Goal: Information Seeking & Learning: Learn about a topic

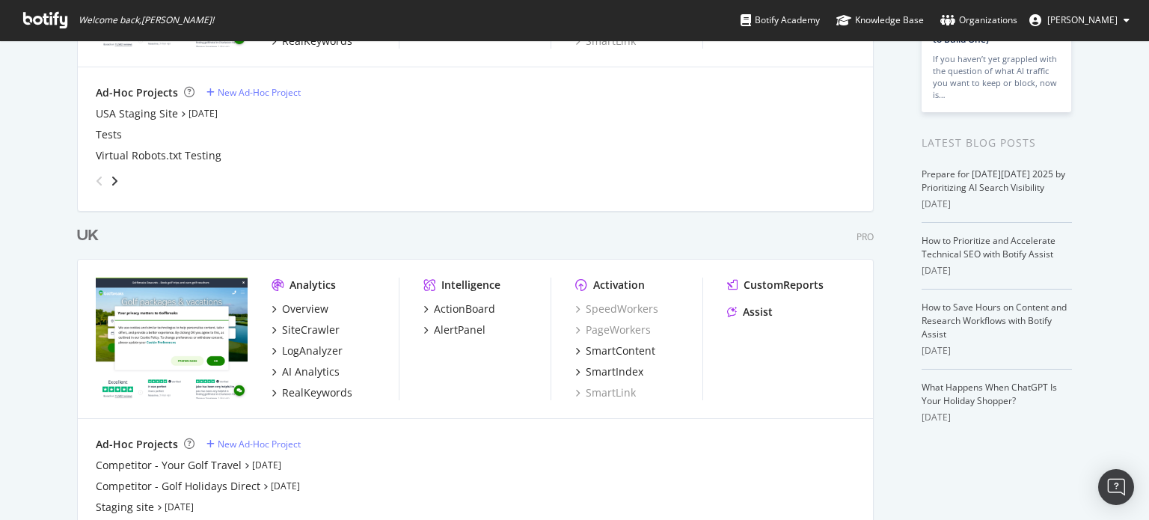
scroll to position [301, 0]
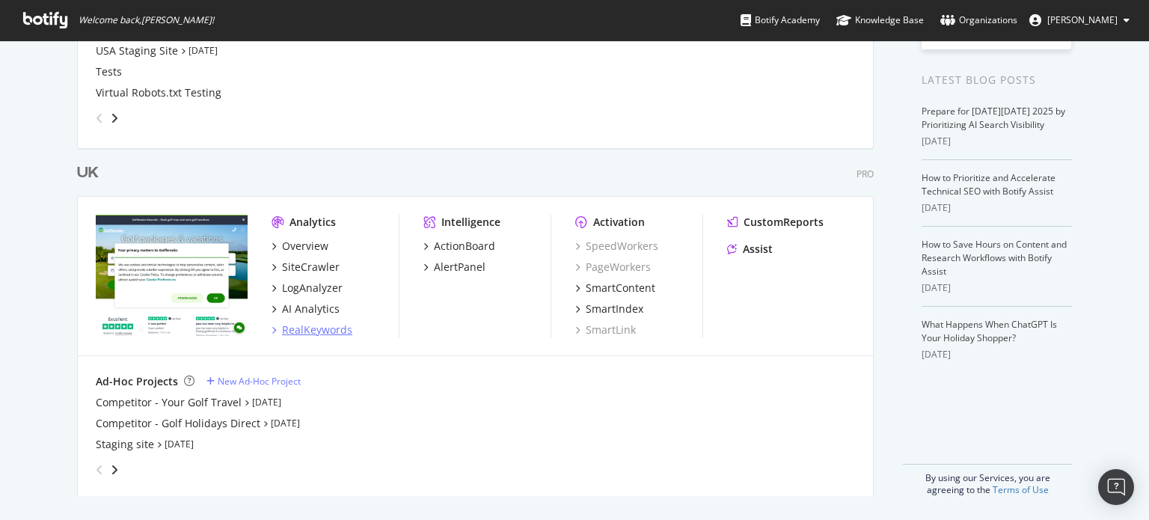
click at [332, 327] on div "RealKeywords" at bounding box center [317, 329] width 70 height 15
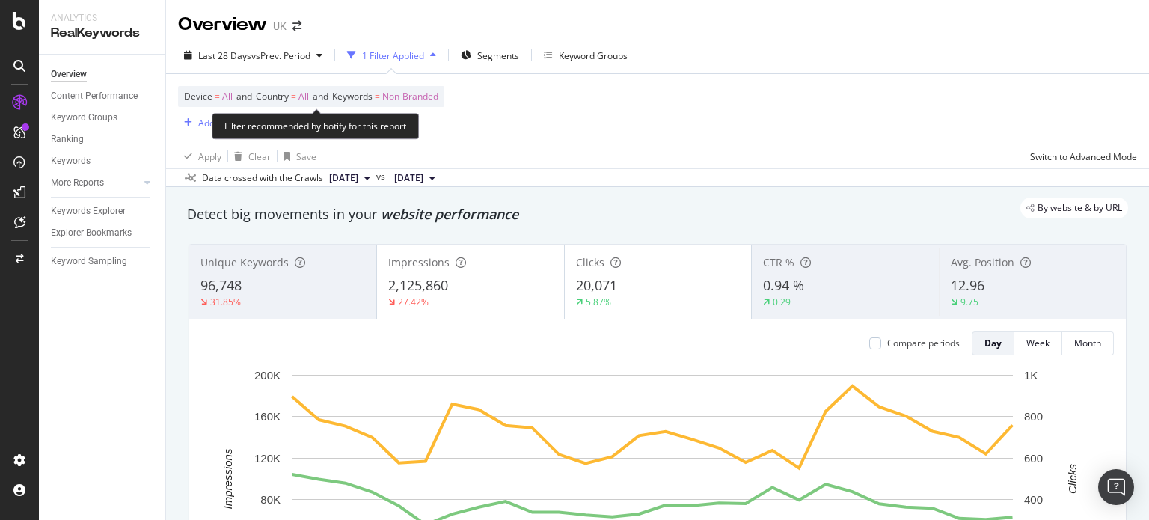
click at [423, 92] on span "Non-Branded" at bounding box center [410, 96] width 56 height 21
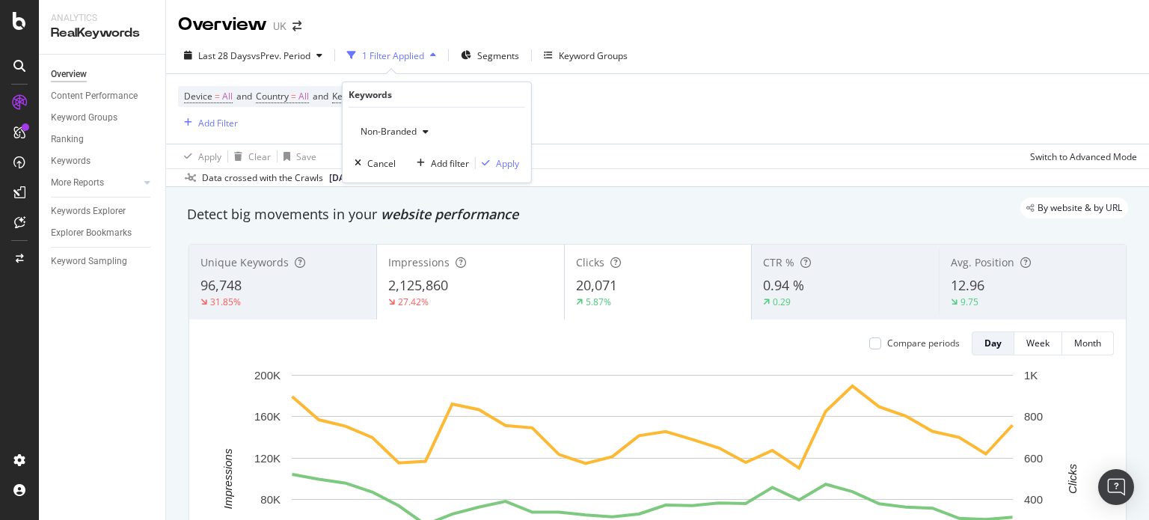
click at [392, 129] on span "Non-Branded" at bounding box center [386, 131] width 62 height 13
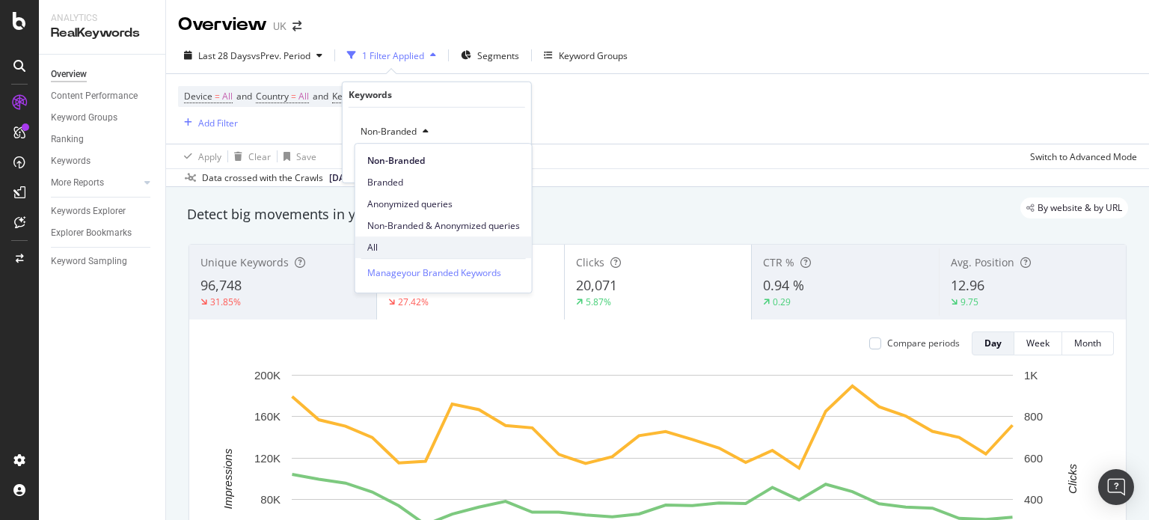
click at [377, 242] on span "All" at bounding box center [443, 247] width 153 height 13
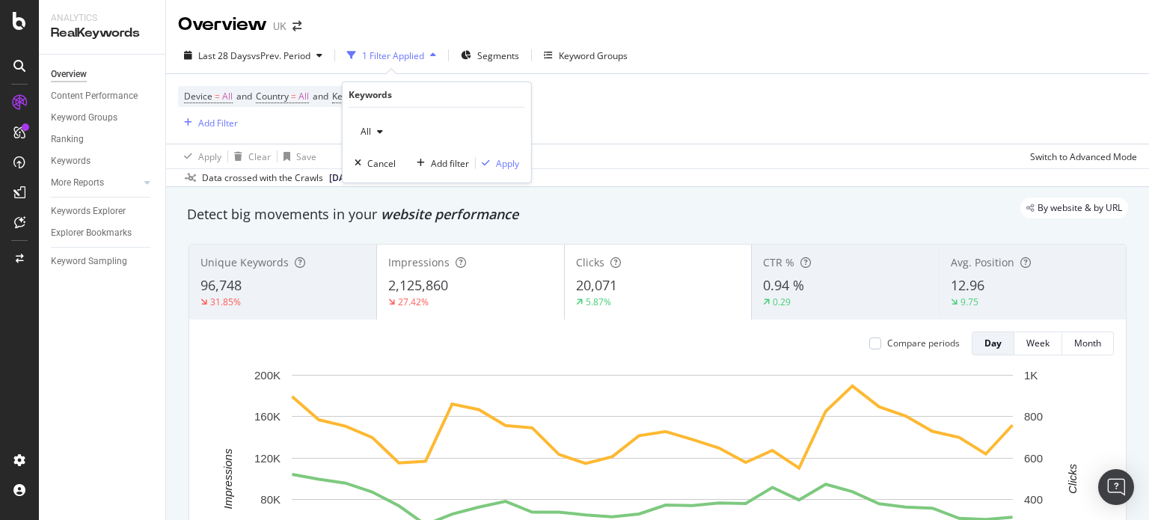
click at [503, 146] on div "All Cancel Add filter Apply" at bounding box center [437, 145] width 188 height 75
click at [501, 159] on div "Apply" at bounding box center [507, 162] width 23 height 13
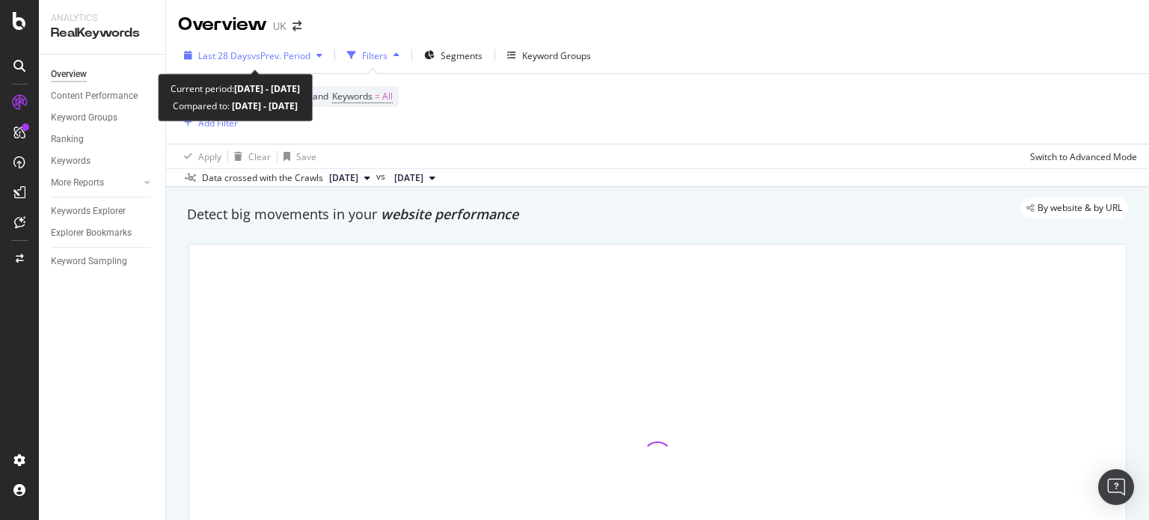
click at [278, 62] on div "Last 28 Days vs Prev. Period" at bounding box center [253, 55] width 150 height 22
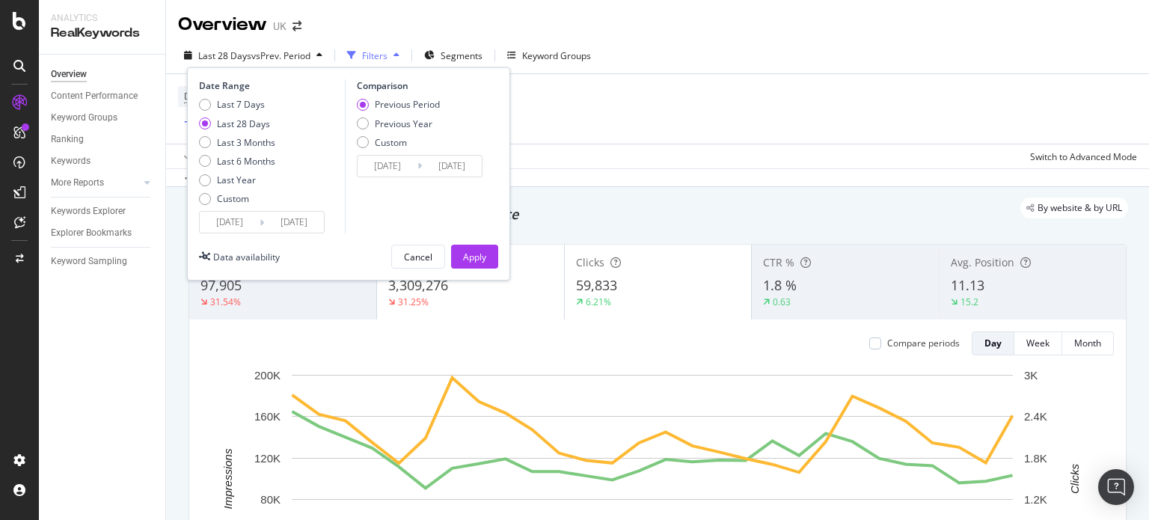
click at [242, 223] on input "2025/09/08" at bounding box center [230, 222] width 60 height 21
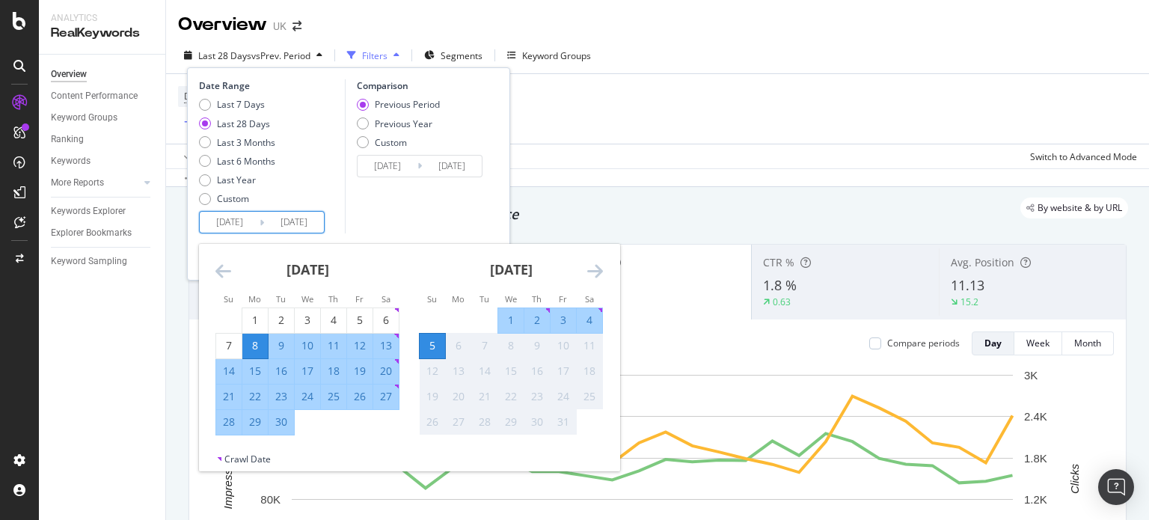
click at [225, 269] on icon "Move backward to switch to the previous month." at bounding box center [223, 271] width 16 height 18
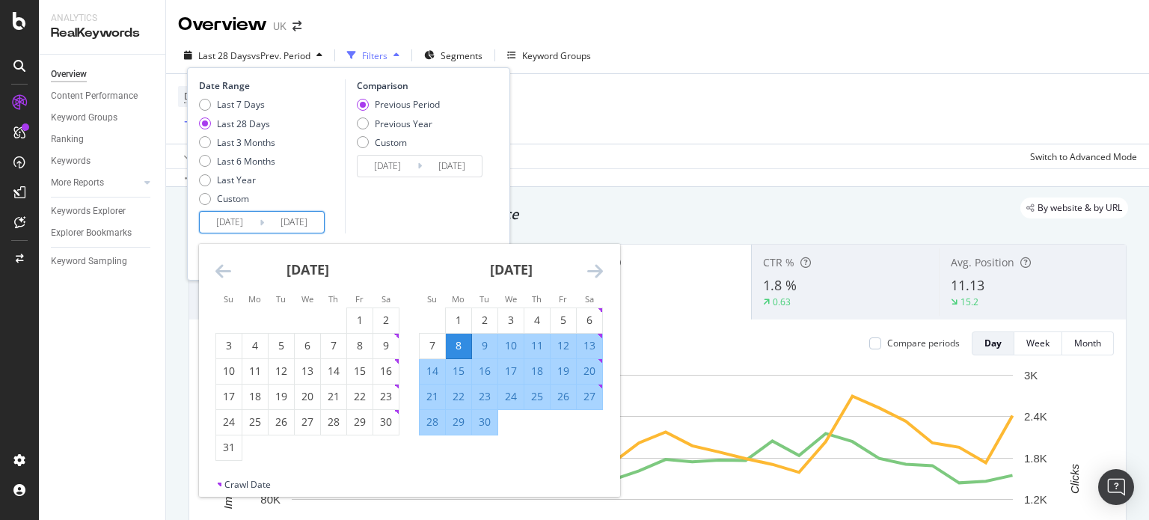
click at [225, 269] on icon "Move backward to switch to the previous month." at bounding box center [223, 271] width 16 height 18
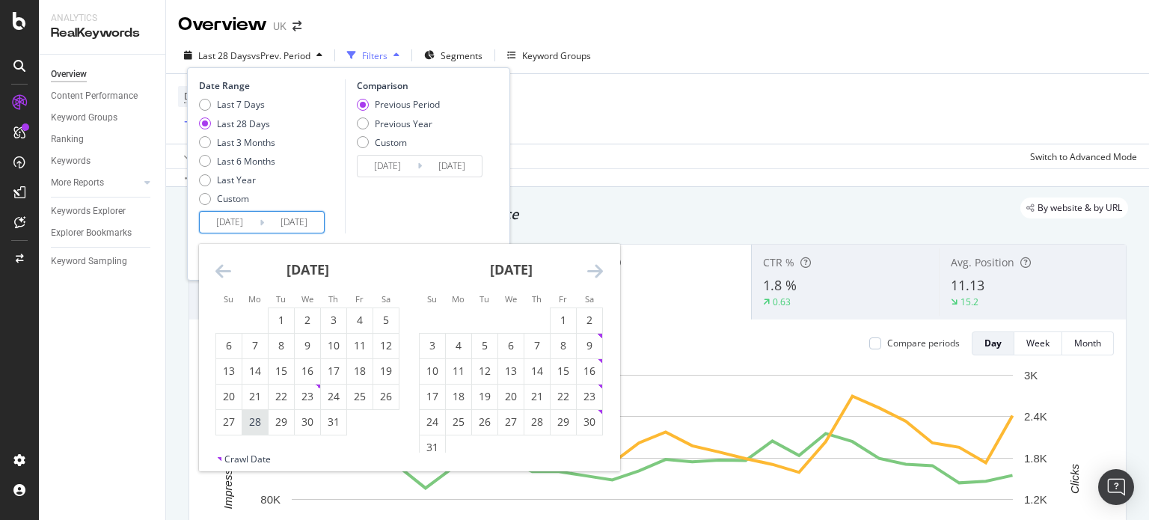
click at [261, 416] on div "28" at bounding box center [254, 421] width 25 height 15
type input "2025/07/28"
type input "2025/05/19"
type input "2025/07/27"
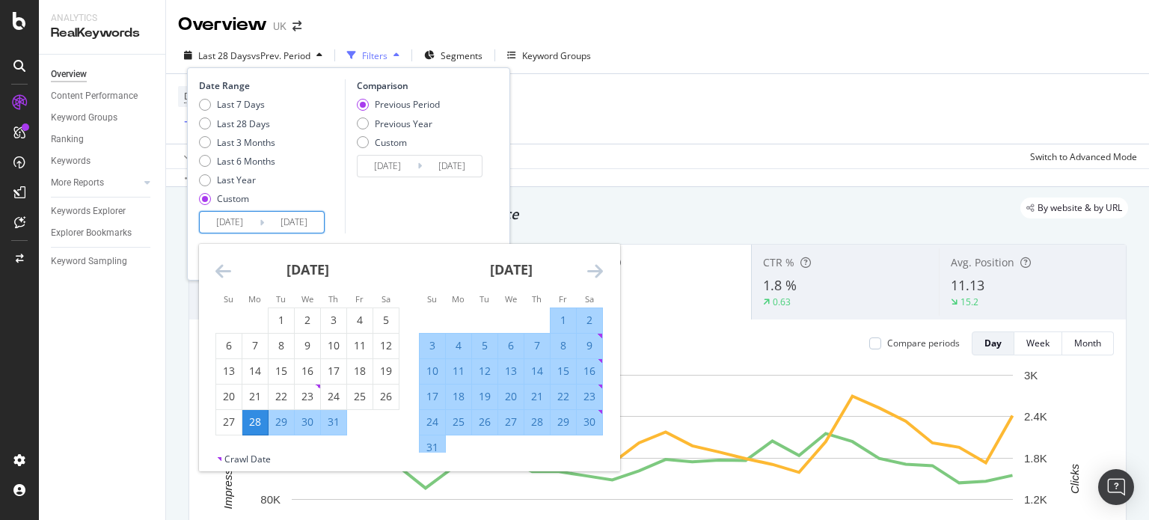
click at [591, 269] on icon "Move forward to switch to the next month." at bounding box center [595, 271] width 16 height 18
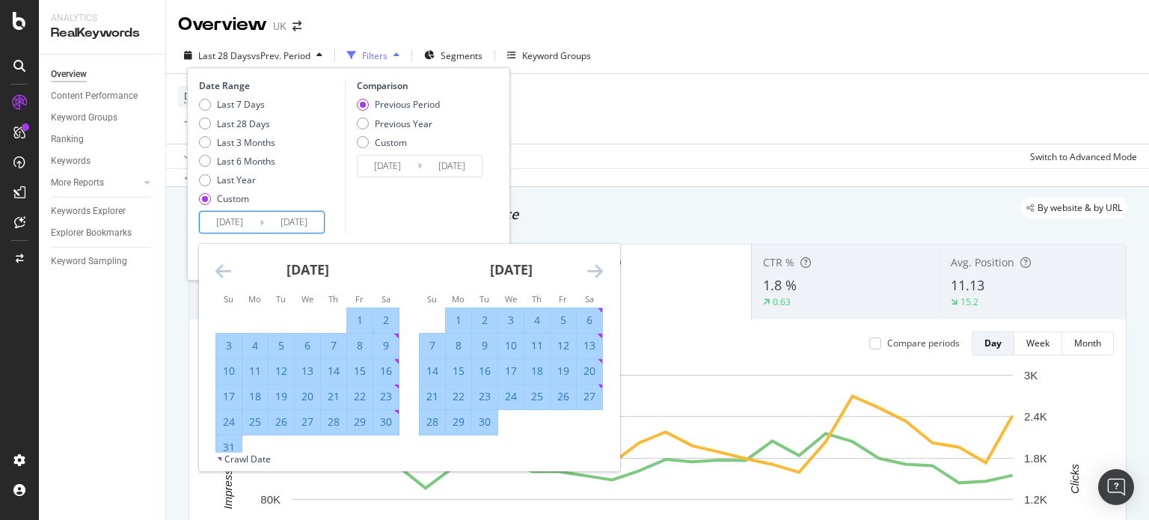
click at [591, 269] on icon "Move forward to switch to the next month." at bounding box center [595, 271] width 16 height 18
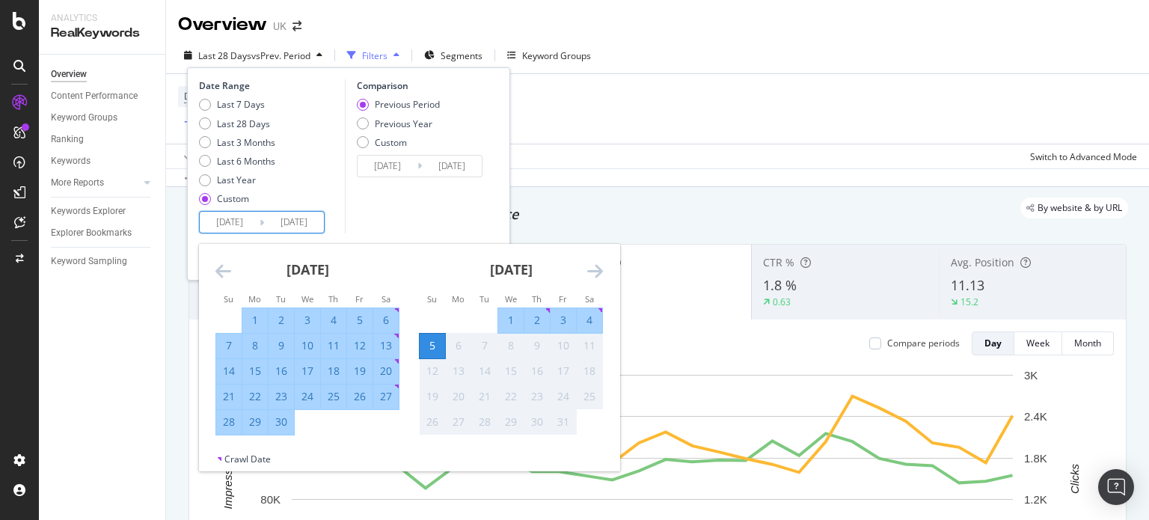
click at [430, 341] on div "5" at bounding box center [432, 345] width 25 height 15
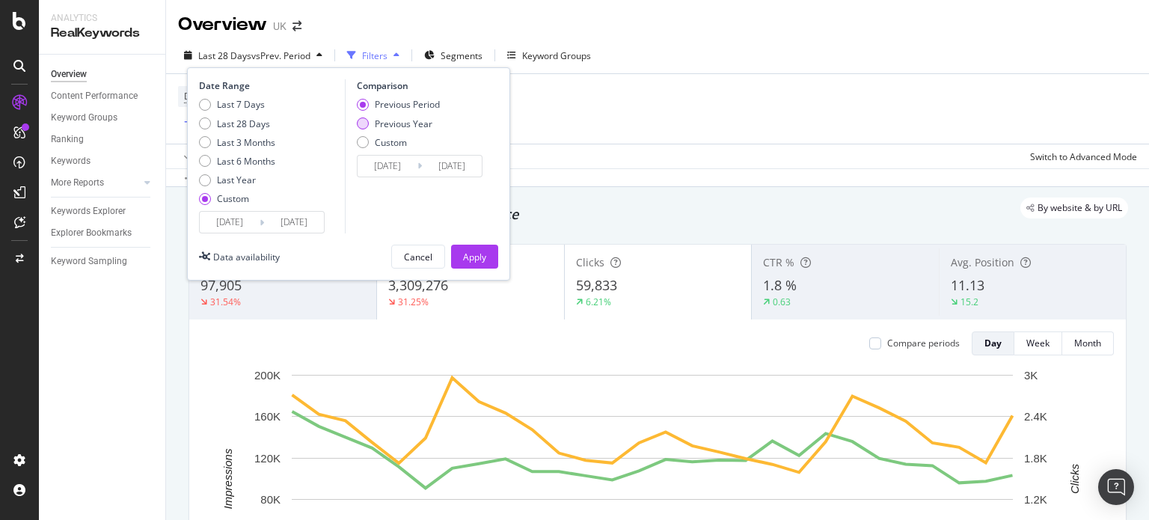
click at [411, 120] on div "Previous Year" at bounding box center [404, 123] width 58 height 13
type input "2024/07/29"
type input "2024/10/06"
click at [416, 105] on div "Previous Period" at bounding box center [407, 104] width 65 height 13
type input "2025/05/19"
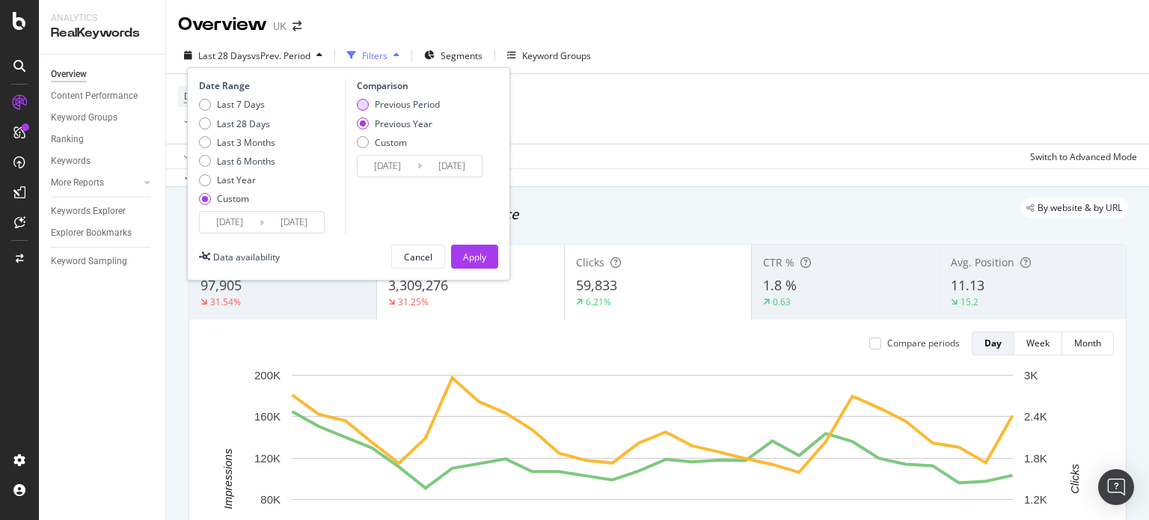
type input "2025/07/27"
click at [471, 264] on div "Apply" at bounding box center [474, 256] width 23 height 22
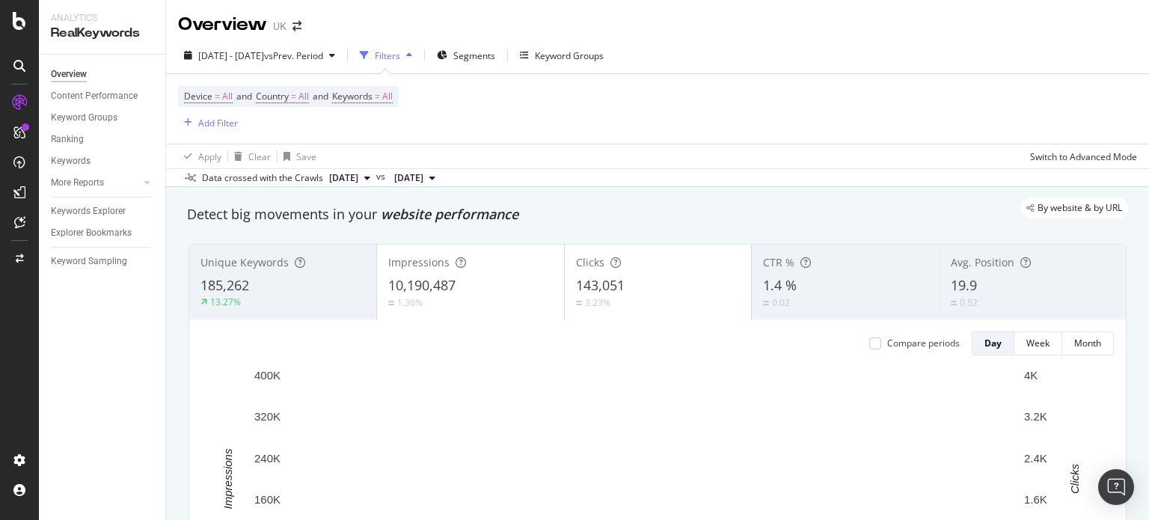
click at [911, 268] on div "CTR %" at bounding box center [845, 262] width 165 height 15
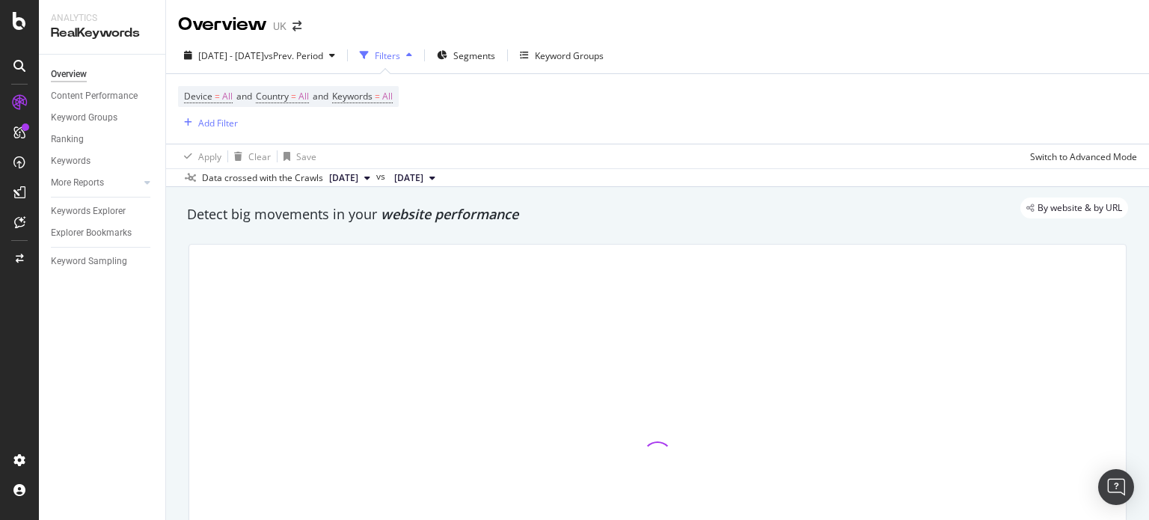
click at [954, 271] on div at bounding box center [657, 456] width 936 height 423
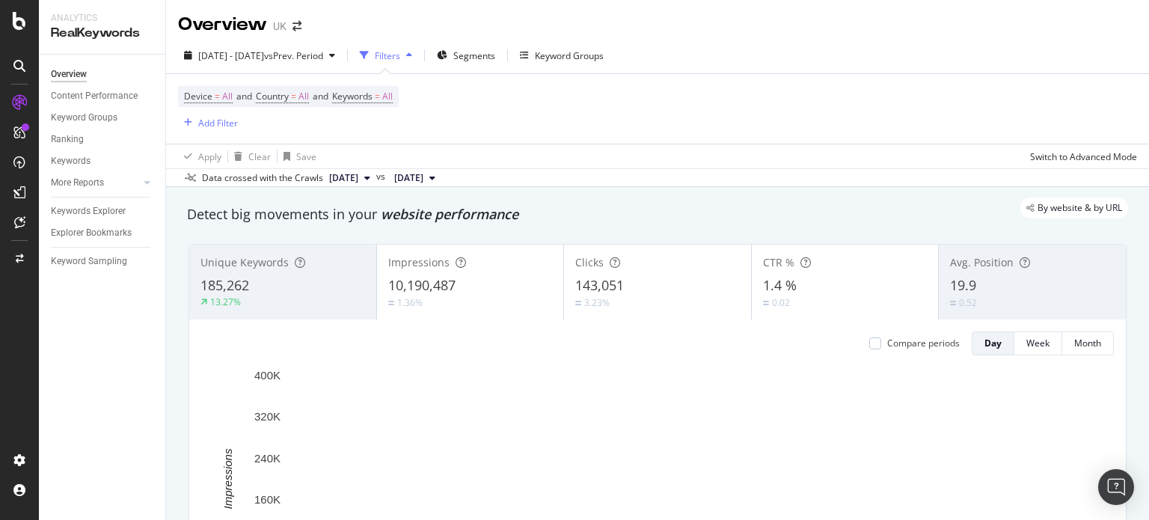
click at [954, 271] on div "Avg. Position 19.9 0.52" at bounding box center [1032, 281] width 187 height 67
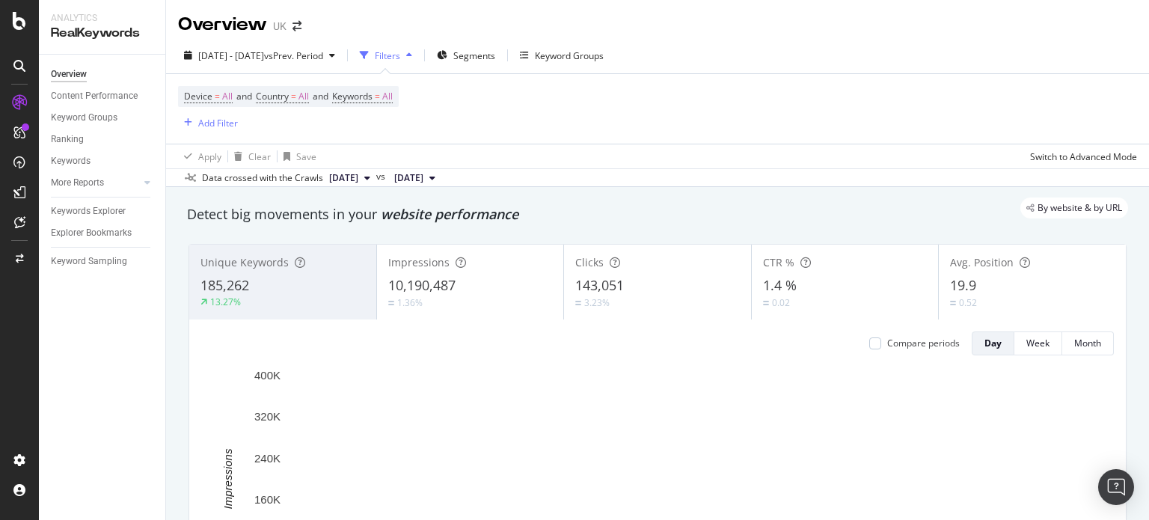
click at [664, 276] on div "143,051" at bounding box center [657, 285] width 165 height 19
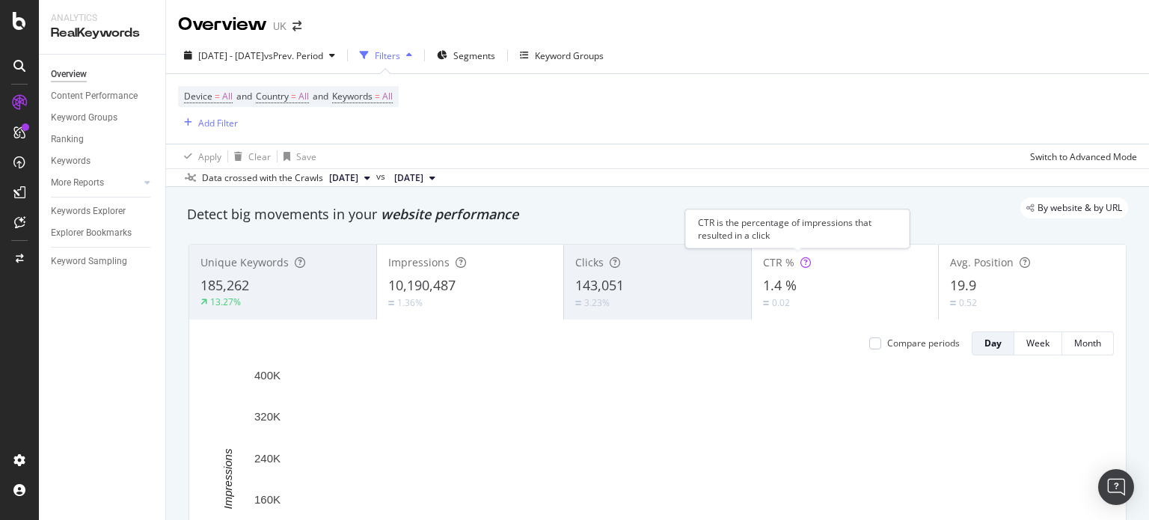
click at [800, 269] on div at bounding box center [805, 262] width 10 height 15
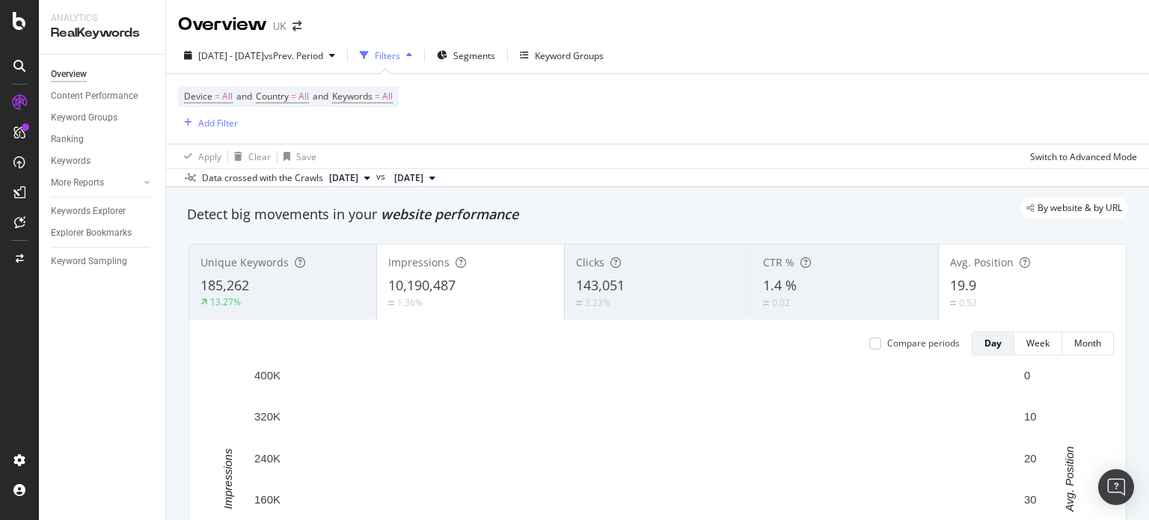
click at [497, 290] on div "10,190,487" at bounding box center [470, 285] width 165 height 19
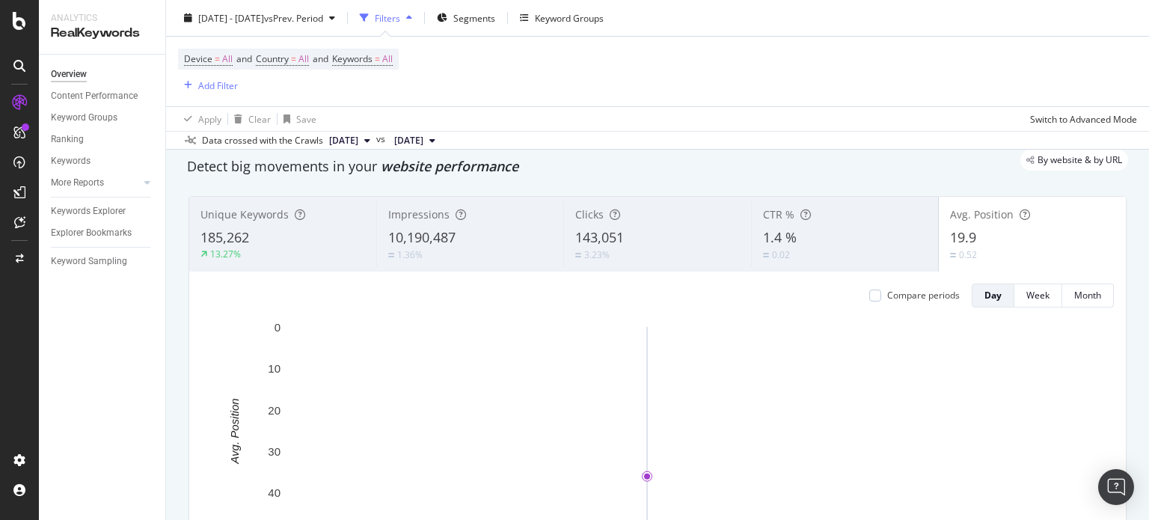
scroll to position [45, 0]
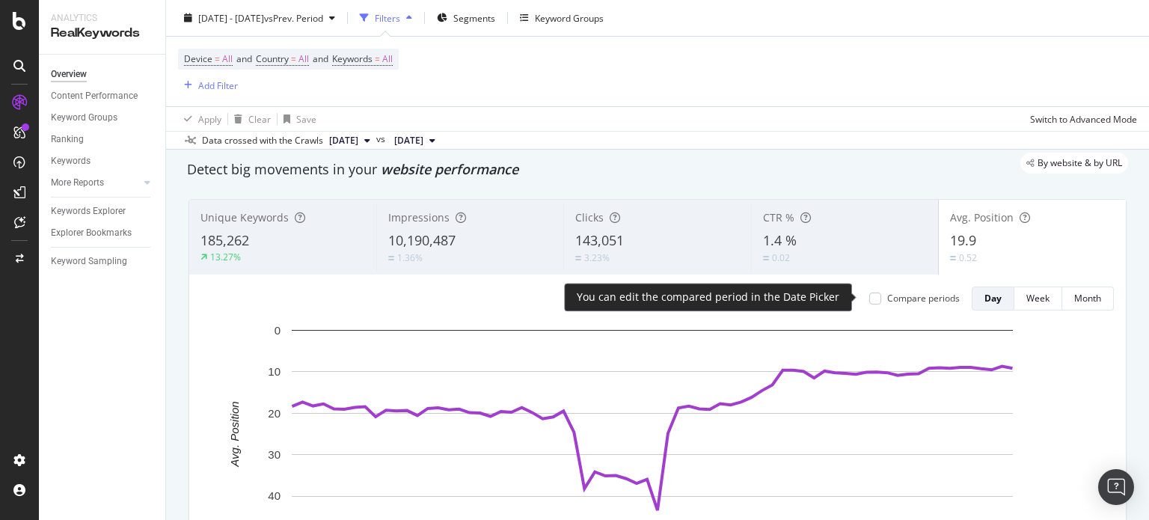
click at [887, 296] on div "Compare periods" at bounding box center [923, 298] width 73 height 13
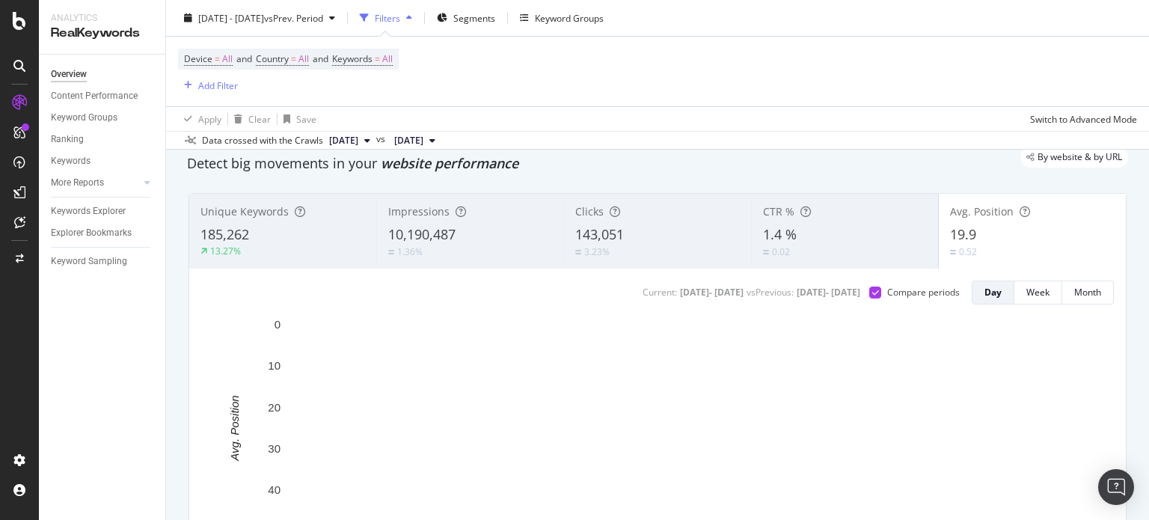
scroll to position [0, 0]
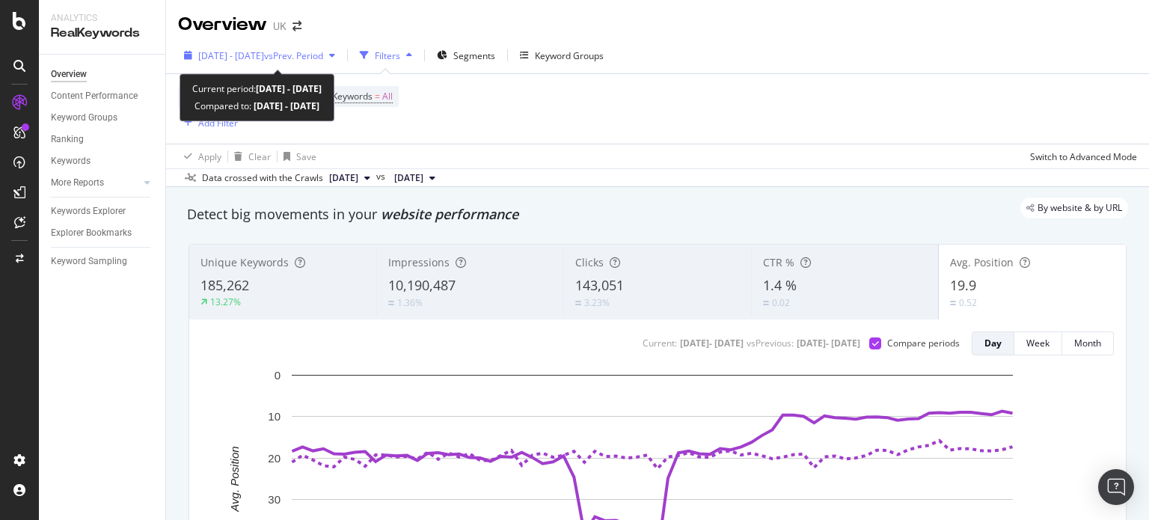
click at [323, 61] on span "vs Prev. Period" at bounding box center [293, 55] width 59 height 13
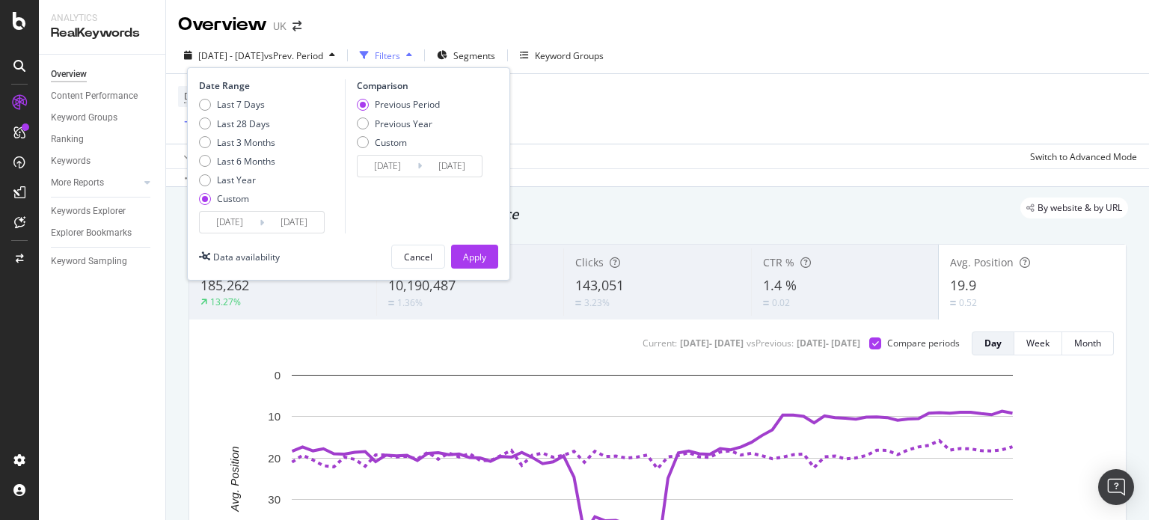
click at [237, 236] on div "Date Range Last 7 Days Last 28 Days Last 3 Months Last 6 Months Last Year Custo…" at bounding box center [348, 173] width 323 height 213
click at [236, 220] on input "2025/07/28" at bounding box center [230, 222] width 60 height 21
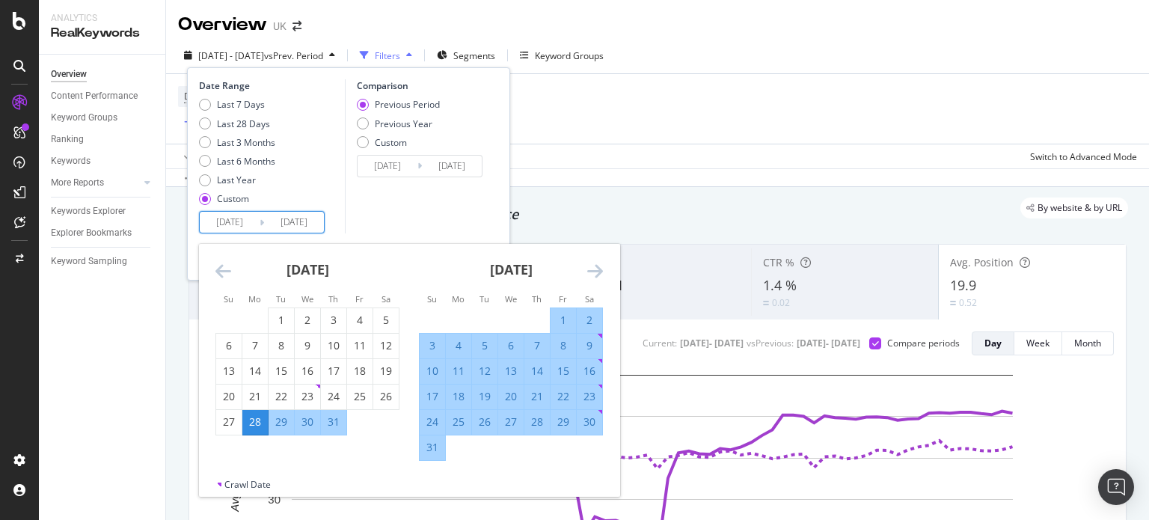
click at [260, 422] on div "28" at bounding box center [254, 421] width 25 height 15
click at [723, 355] on div "Current: 2025 Jul. 28th - 2025 Oct. 5th vs Previous : 2025 May. 19th - 2025 Jul…" at bounding box center [657, 493] width 936 height 349
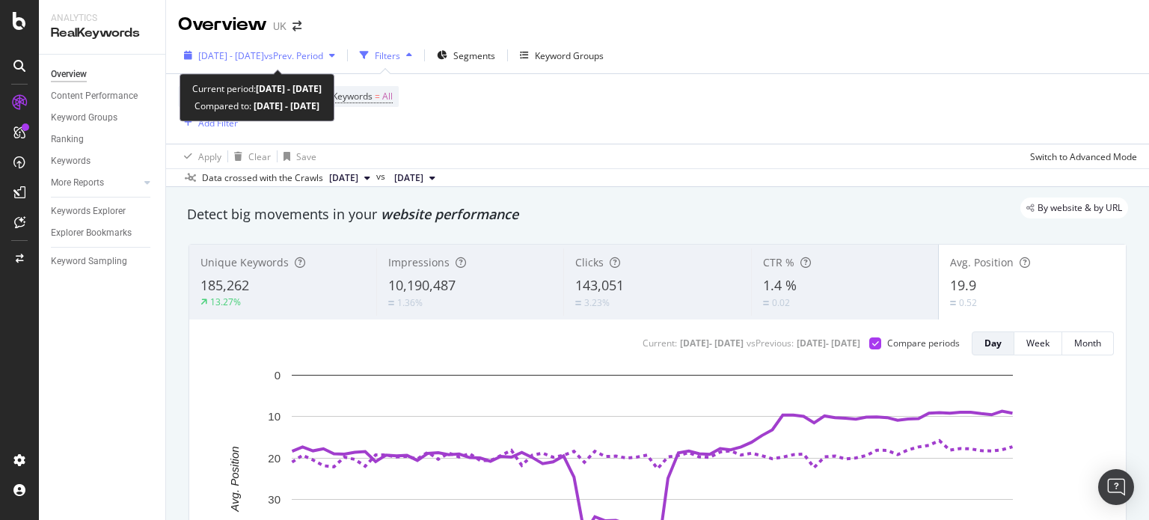
click at [242, 50] on span "2025 Jul. 28th - Oct. 5th" at bounding box center [231, 55] width 66 height 13
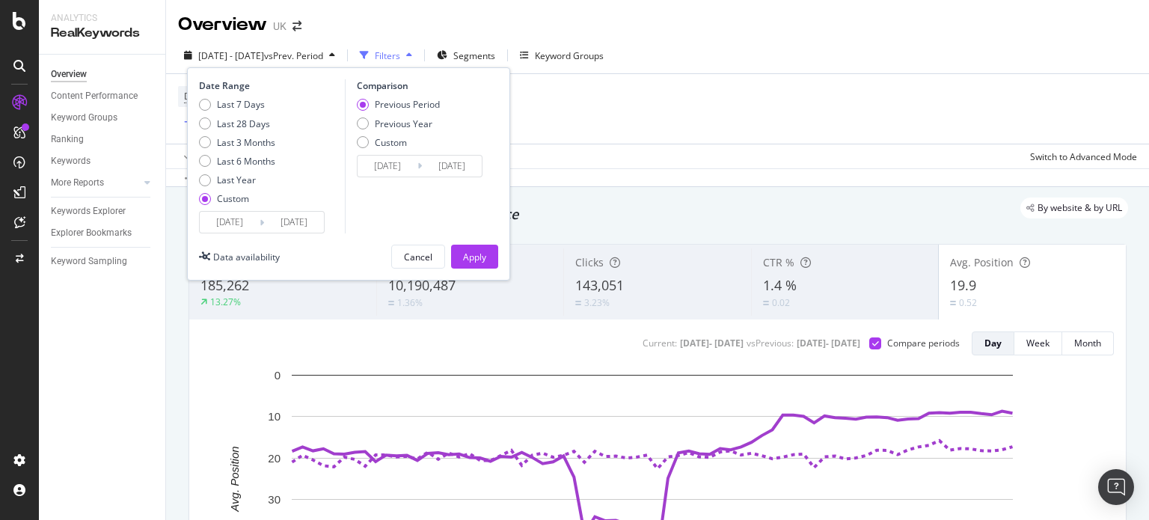
click at [226, 218] on input "2025/07/28" at bounding box center [230, 222] width 60 height 21
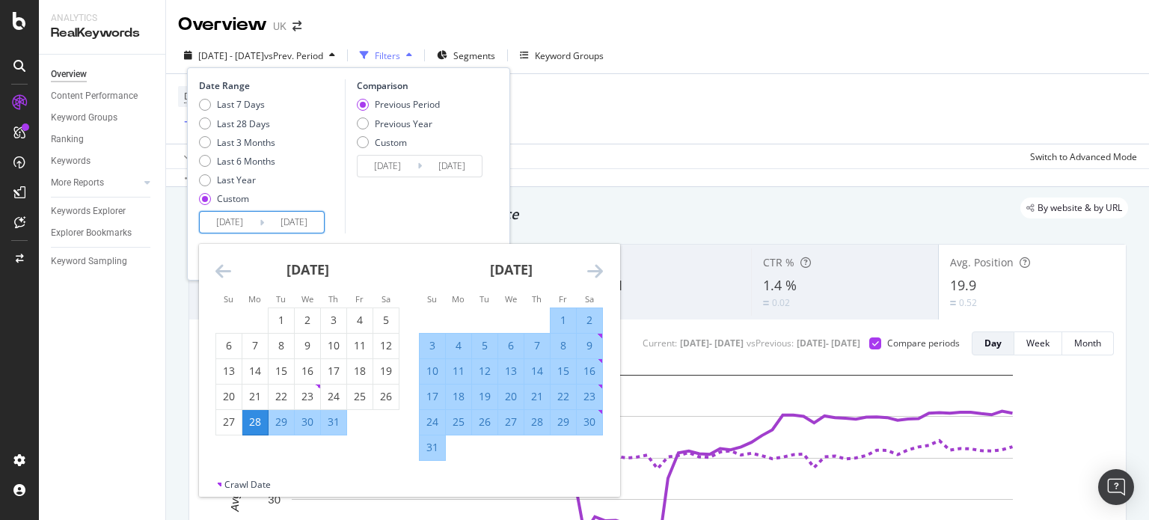
click at [254, 415] on div "28" at bounding box center [254, 421] width 25 height 15
click at [589, 393] on div "23" at bounding box center [589, 396] width 25 height 15
type input "2025/08/23"
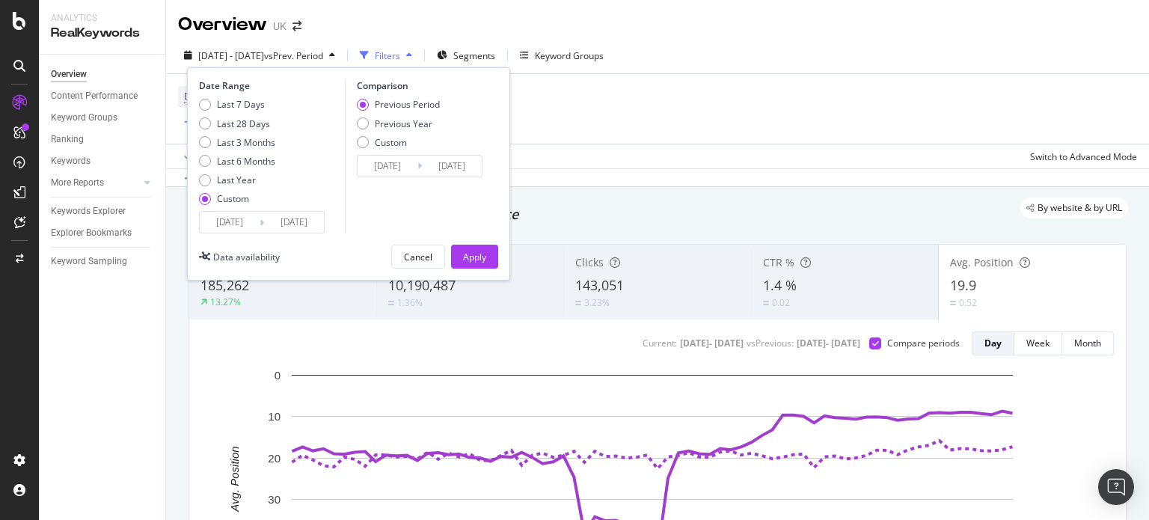
click at [402, 115] on div "Previous Period Previous Year Custom" at bounding box center [398, 126] width 83 height 56
click at [397, 117] on div "Previous Year" at bounding box center [404, 123] width 58 height 13
type input "2024/07/29"
type input "2024/08/24"
click at [395, 95] on div "Comparison Previous Period Previous Year Custom 2024/07/29 Navigate forward to …" at bounding box center [416, 156] width 142 height 154
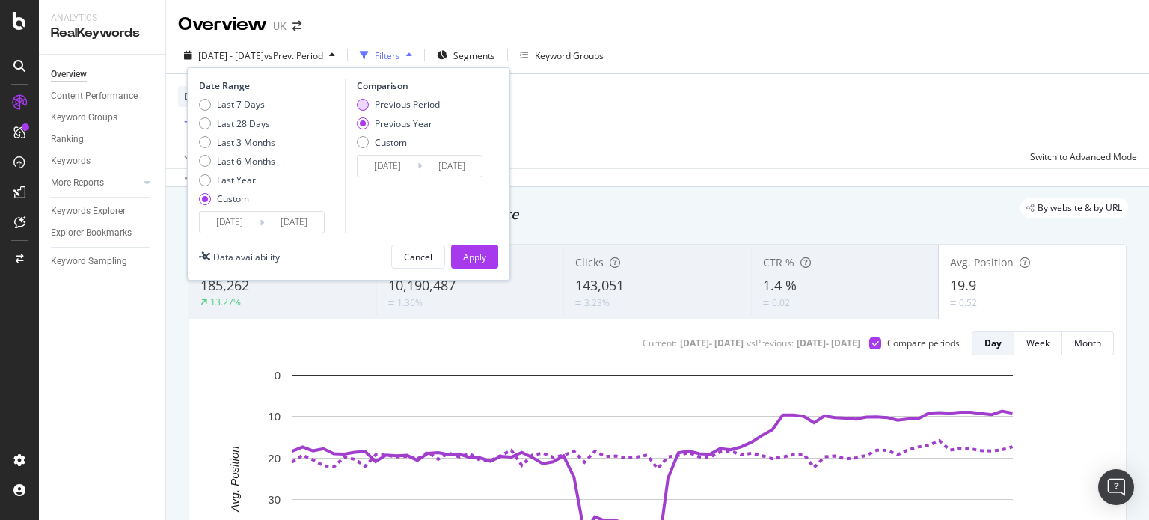
click at [400, 105] on div "Previous Period" at bounding box center [407, 104] width 65 height 13
type input "2025/07/01"
type input "2025/07/27"
click at [467, 257] on div "Apply" at bounding box center [474, 257] width 23 height 13
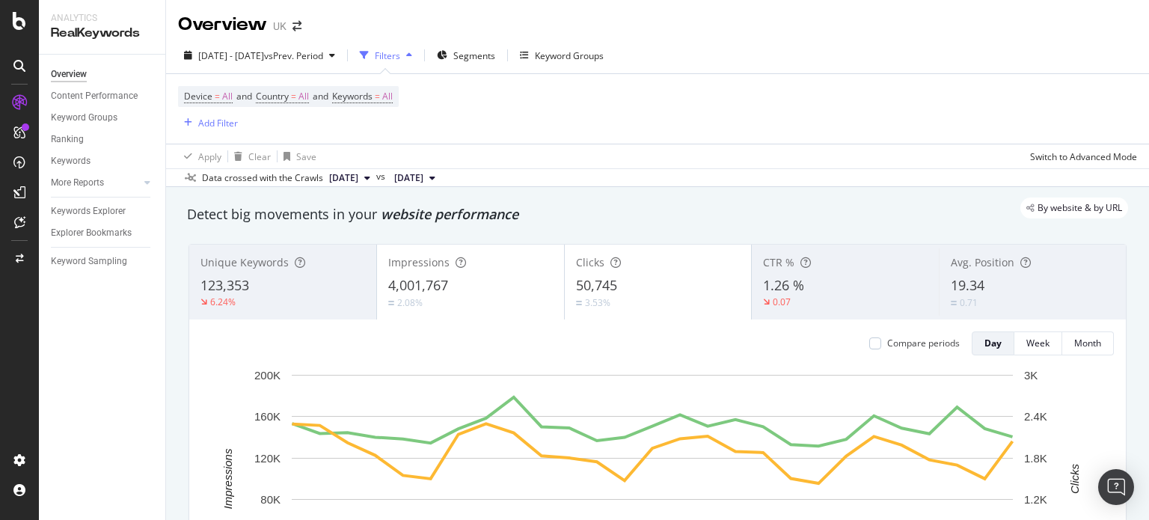
click at [960, 308] on div "Avg. Position 19.34 0.71" at bounding box center [1032, 281] width 187 height 67
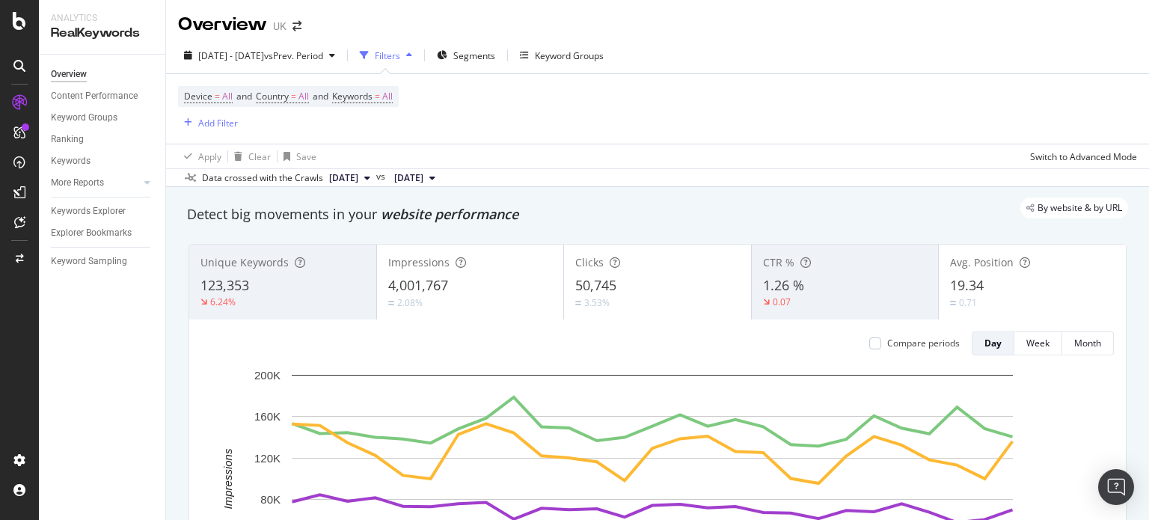
click at [666, 272] on div "Clicks 50,745 3.53%" at bounding box center [657, 281] width 187 height 67
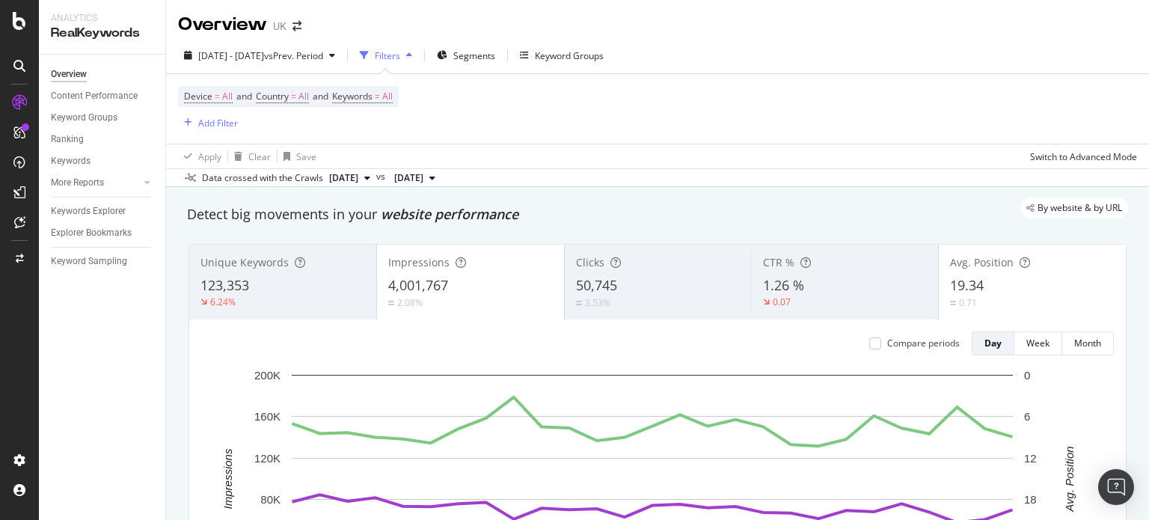
click at [474, 277] on div "4,001,767" at bounding box center [470, 285] width 165 height 19
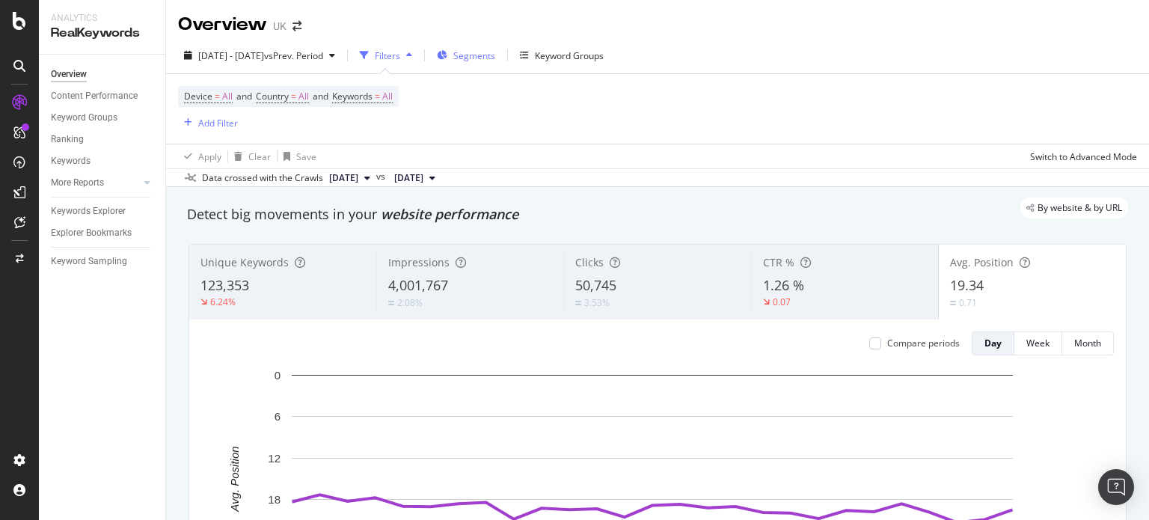
click at [495, 55] on span "Segments" at bounding box center [474, 55] width 42 height 13
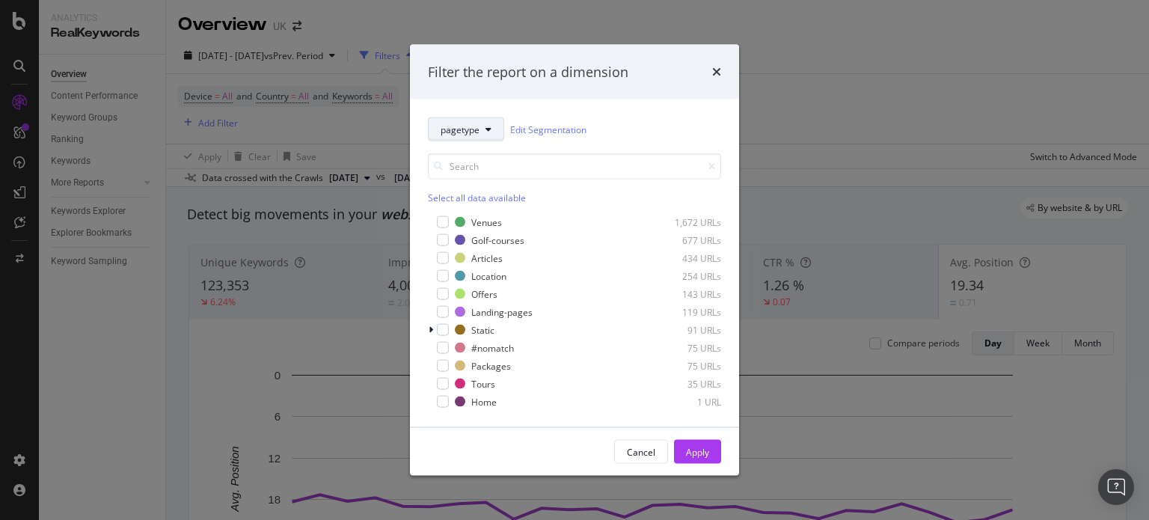
click at [470, 139] on button "pagetype" at bounding box center [466, 129] width 76 height 24
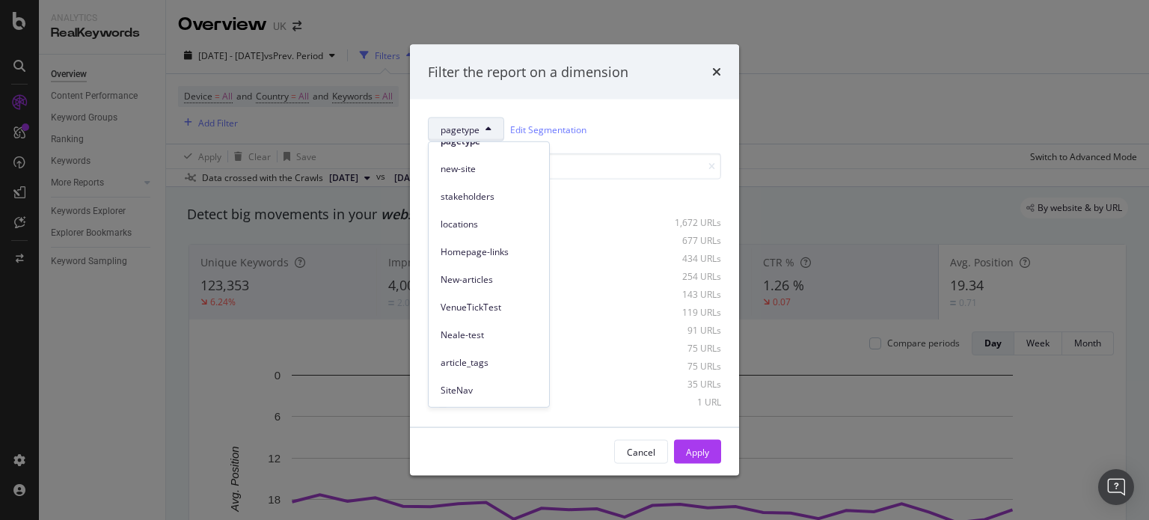
scroll to position [93, 0]
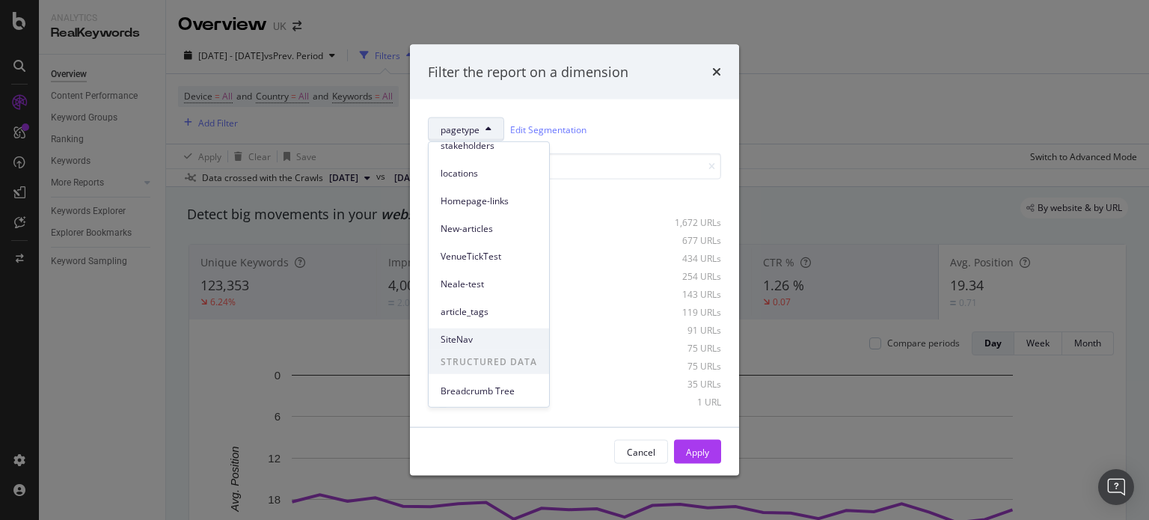
click at [467, 334] on span "SiteNav" at bounding box center [489, 338] width 96 height 13
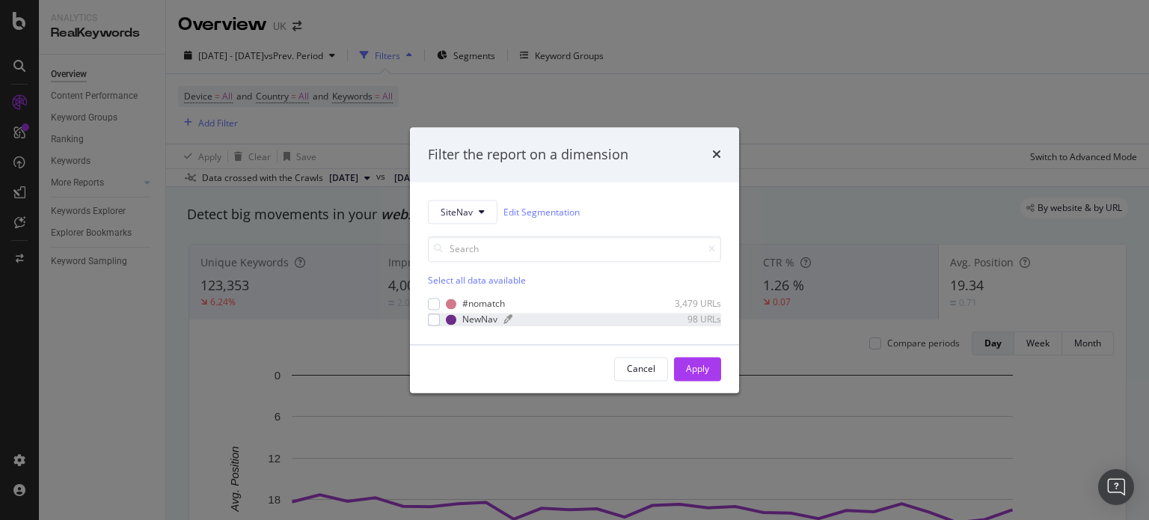
click at [466, 319] on div "NewNav" at bounding box center [479, 319] width 35 height 13
click at [696, 371] on div "Apply" at bounding box center [697, 368] width 23 height 13
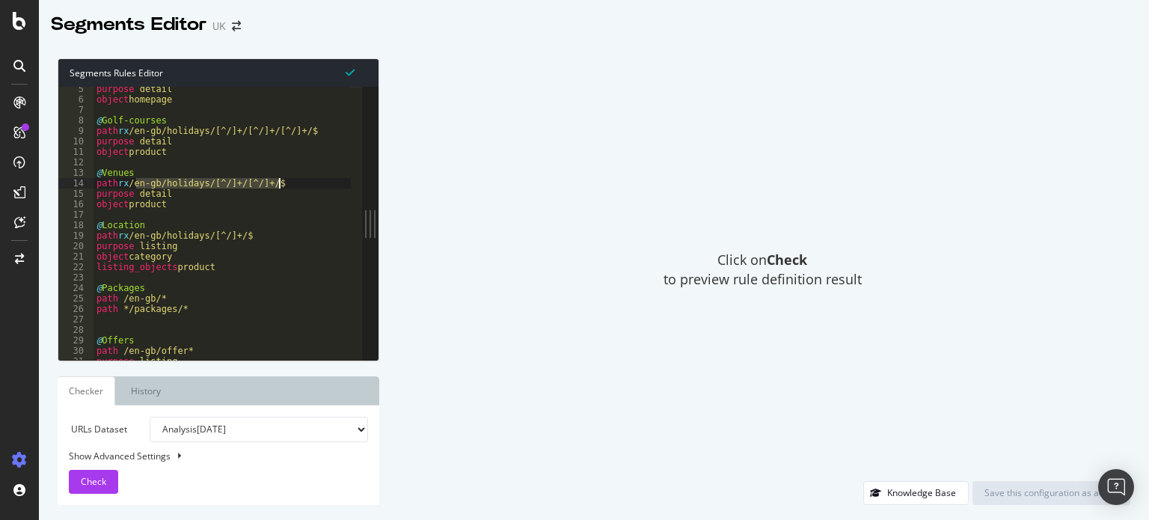
scroll to position [8, 0]
